Goal: Task Accomplishment & Management: Use online tool/utility

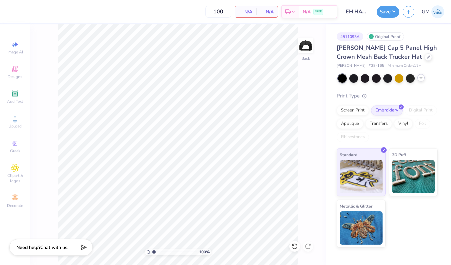
click at [421, 79] on icon at bounding box center [420, 77] width 5 height 5
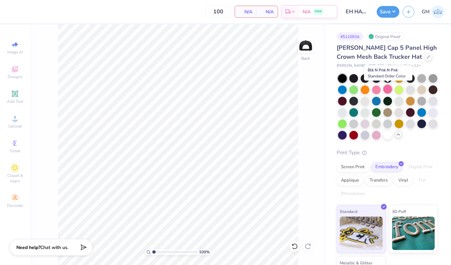
click at [388, 92] on div at bounding box center [387, 89] width 9 height 9
click at [375, 89] on div at bounding box center [376, 89] width 9 height 9
click at [376, 137] on div at bounding box center [376, 134] width 9 height 9
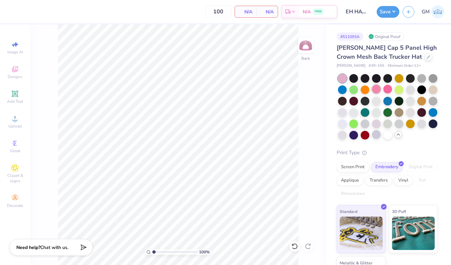
click at [377, 90] on div at bounding box center [376, 89] width 9 height 9
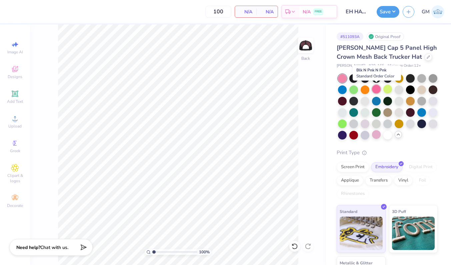
click at [377, 89] on div at bounding box center [376, 89] width 9 height 9
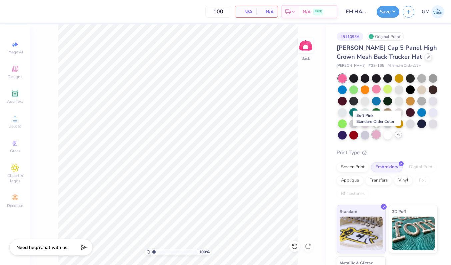
click at [375, 134] on div at bounding box center [376, 134] width 9 height 9
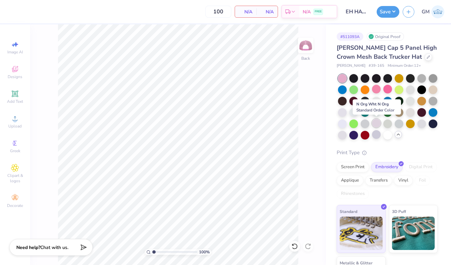
click at [374, 125] on div at bounding box center [376, 123] width 9 height 9
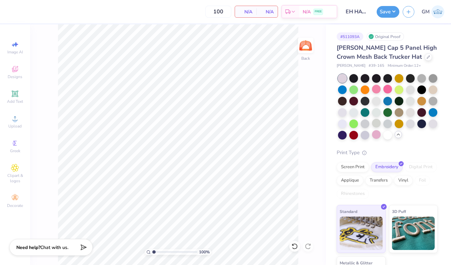
click at [380, 138] on div at bounding box center [376, 134] width 9 height 9
click at [398, 87] on div at bounding box center [398, 89] width 9 height 9
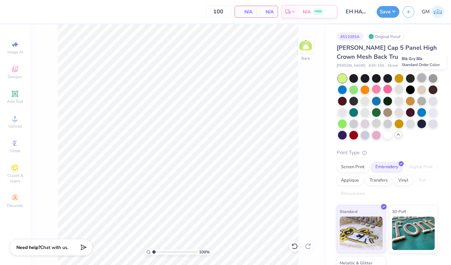
click at [417, 79] on div at bounding box center [421, 77] width 9 height 9
click at [392, 89] on div at bounding box center [388, 106] width 100 height 65
click at [388, 89] on div at bounding box center [387, 89] width 9 height 9
click at [405, 91] on div at bounding box center [388, 106] width 100 height 65
click at [403, 91] on div at bounding box center [398, 89] width 9 height 9
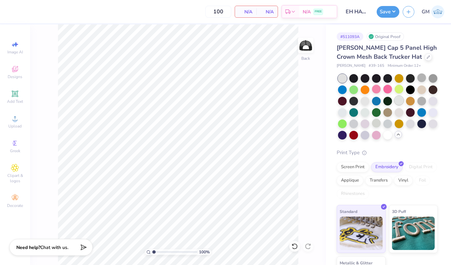
click at [400, 99] on div at bounding box center [398, 100] width 9 height 9
click at [433, 101] on div at bounding box center [432, 100] width 9 height 9
click at [433, 112] on div at bounding box center [432, 111] width 9 height 9
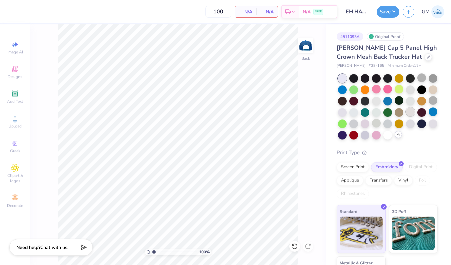
click at [409, 115] on div at bounding box center [410, 111] width 9 height 9
click at [424, 58] on div at bounding box center [427, 56] width 7 height 7
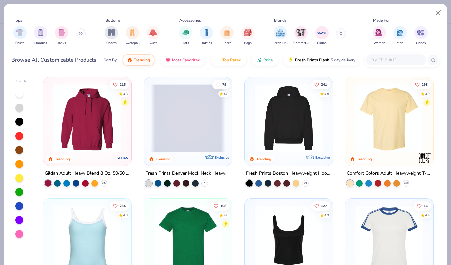
click at [383, 64] on div at bounding box center [396, 59] width 60 height 11
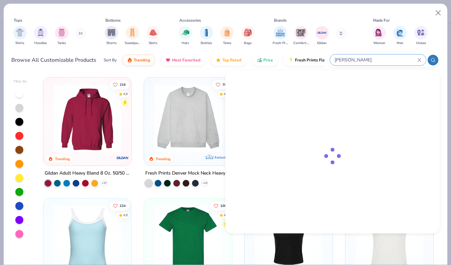
type input "[PERSON_NAME]"
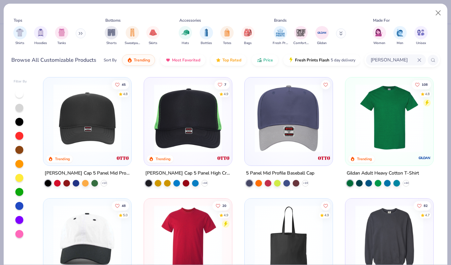
click at [69, 122] on img at bounding box center [87, 118] width 75 height 68
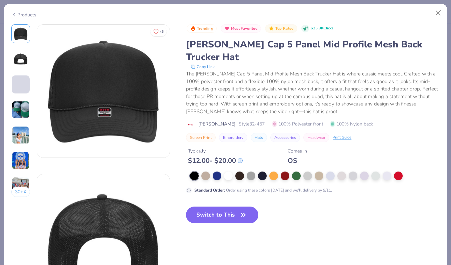
click at [229, 206] on button "Switch to This" at bounding box center [222, 214] width 72 height 17
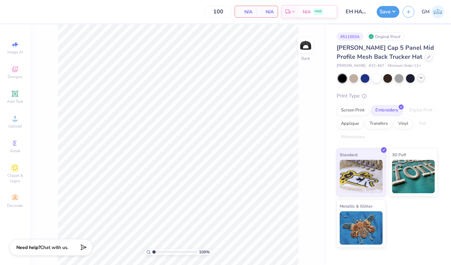
click at [421, 76] on icon at bounding box center [420, 77] width 5 height 5
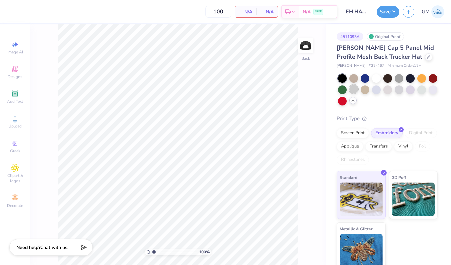
click at [356, 89] on div at bounding box center [353, 89] width 9 height 9
click at [427, 58] on icon at bounding box center [428, 56] width 3 height 3
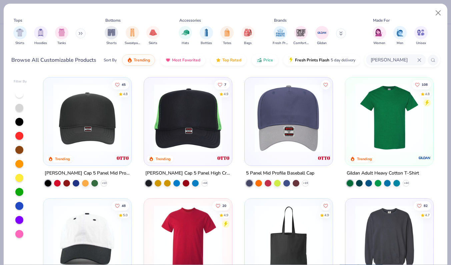
click at [188, 124] on img at bounding box center [188, 118] width 75 height 68
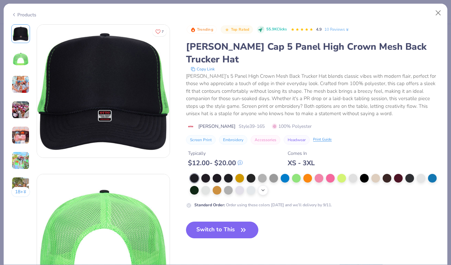
click at [264, 185] on div "+ 22" at bounding box center [263, 190] width 10 height 10
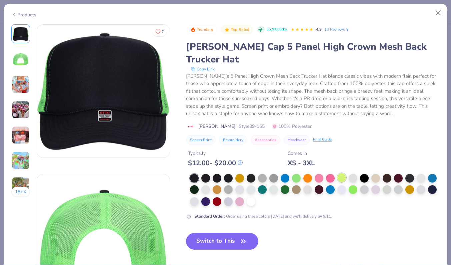
click at [340, 173] on div at bounding box center [341, 177] width 9 height 9
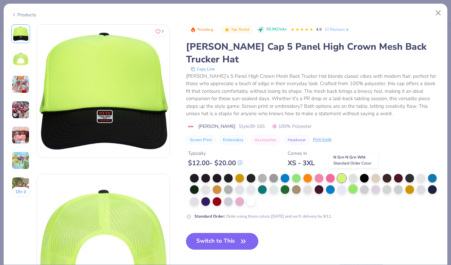
click at [354, 184] on div at bounding box center [353, 188] width 9 height 9
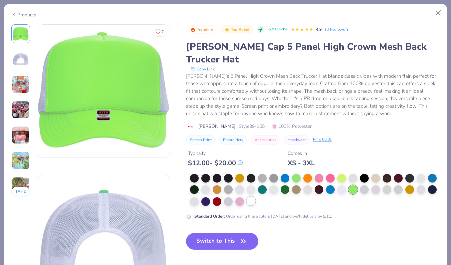
click at [252, 196] on div at bounding box center [251, 200] width 9 height 9
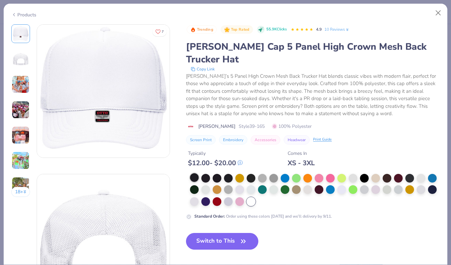
click at [194, 173] on div at bounding box center [194, 177] width 9 height 9
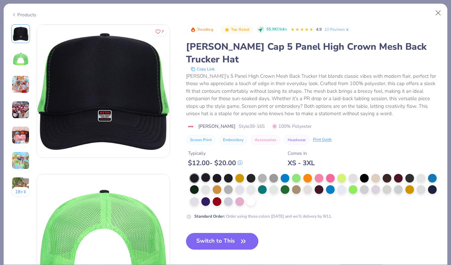
click at [208, 173] on div at bounding box center [205, 177] width 9 height 9
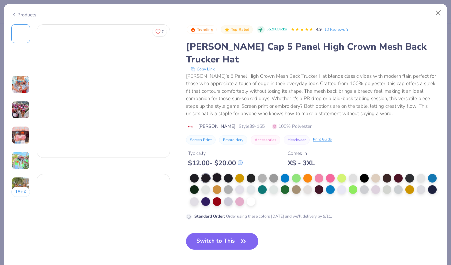
click at [220, 173] on div at bounding box center [217, 177] width 9 height 9
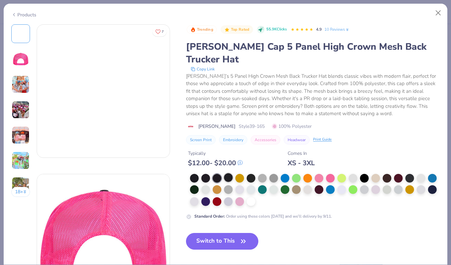
click at [228, 173] on div at bounding box center [228, 177] width 9 height 9
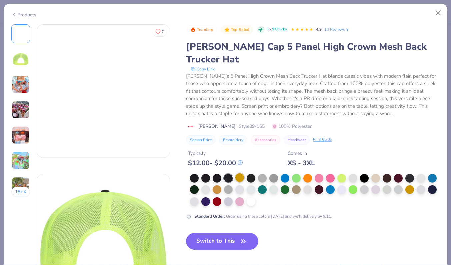
click at [240, 173] on div at bounding box center [239, 177] width 9 height 9
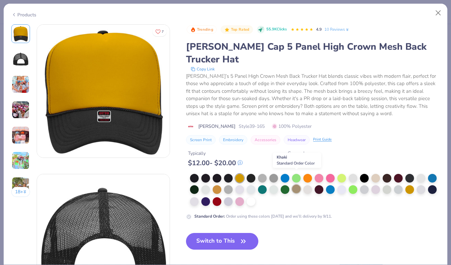
click at [297, 184] on div at bounding box center [296, 188] width 9 height 9
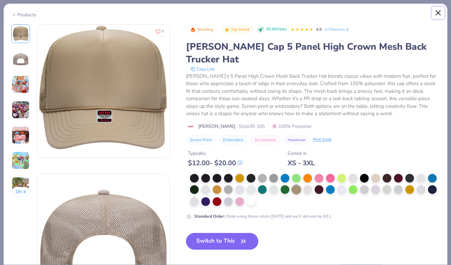
click at [435, 17] on button "Close" at bounding box center [438, 13] width 13 height 13
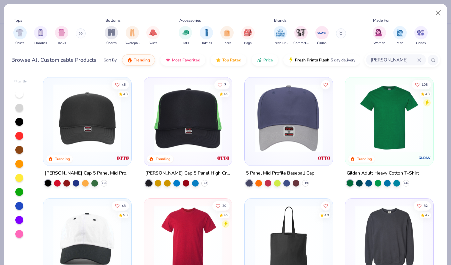
click at [191, 134] on img at bounding box center [188, 118] width 75 height 68
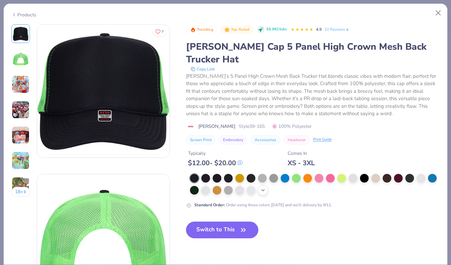
click at [267, 185] on div "+ 22" at bounding box center [263, 190] width 10 height 10
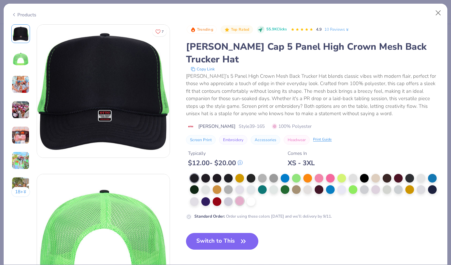
click at [241, 196] on div at bounding box center [239, 200] width 9 height 9
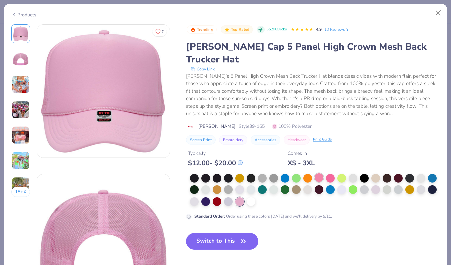
click at [320, 173] on div at bounding box center [319, 177] width 9 height 9
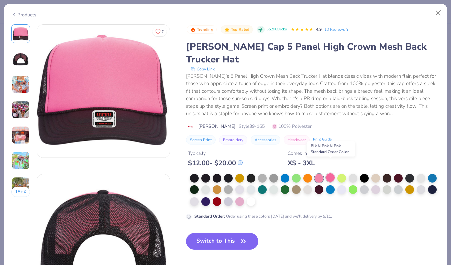
click at [328, 173] on div at bounding box center [330, 177] width 9 height 9
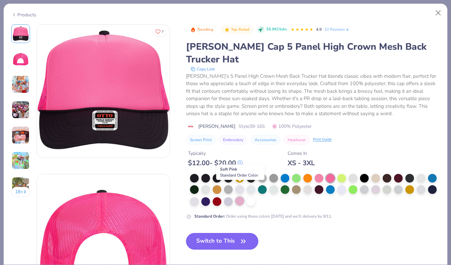
click at [238, 196] on div at bounding box center [239, 200] width 9 height 9
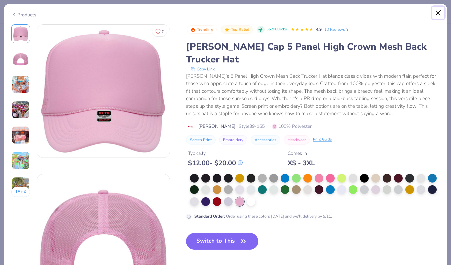
click at [437, 12] on button "Close" at bounding box center [438, 13] width 13 height 13
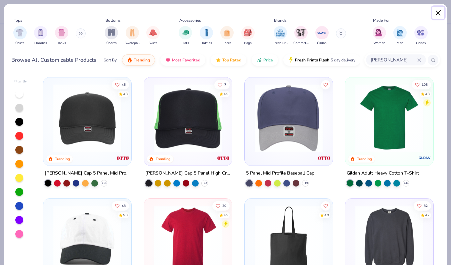
click at [439, 11] on button "Close" at bounding box center [438, 13] width 13 height 13
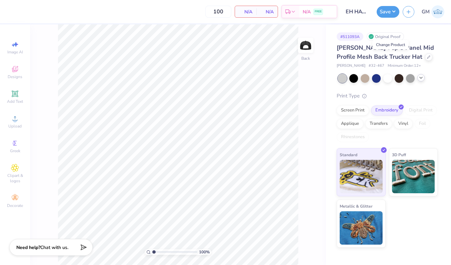
click at [420, 81] on div at bounding box center [420, 77] width 7 height 7
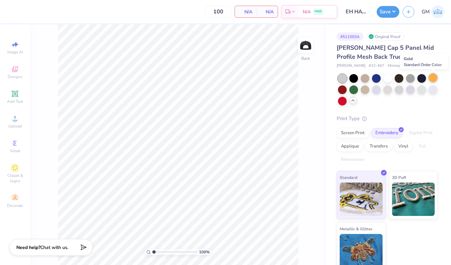
click at [434, 78] on div at bounding box center [432, 77] width 9 height 9
click at [342, 90] on div at bounding box center [342, 89] width 9 height 9
click at [342, 99] on div at bounding box center [342, 100] width 9 height 9
click at [427, 57] on icon at bounding box center [428, 56] width 3 height 3
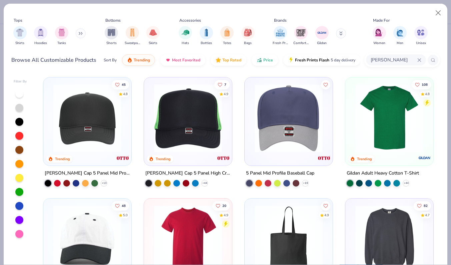
click at [151, 115] on img at bounding box center [113, 118] width 75 height 68
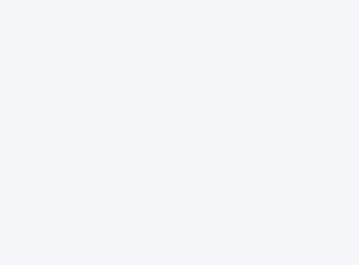
type textarea "x"
